Goal: Navigation & Orientation: Go to known website

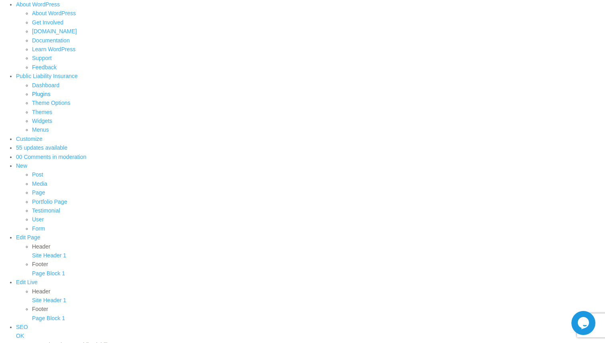
click at [50, 91] on link "Plugins" at bounding box center [41, 94] width 18 height 6
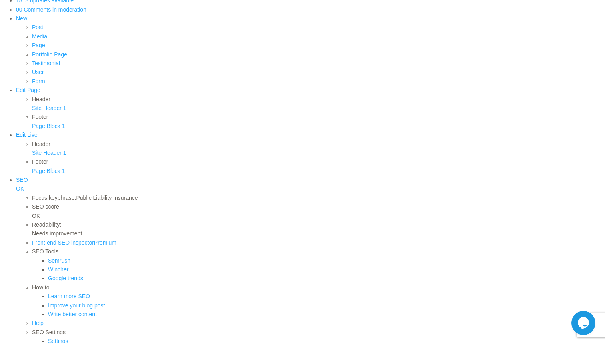
scroll to position [129, 0]
